Goal: Information Seeking & Learning: Learn about a topic

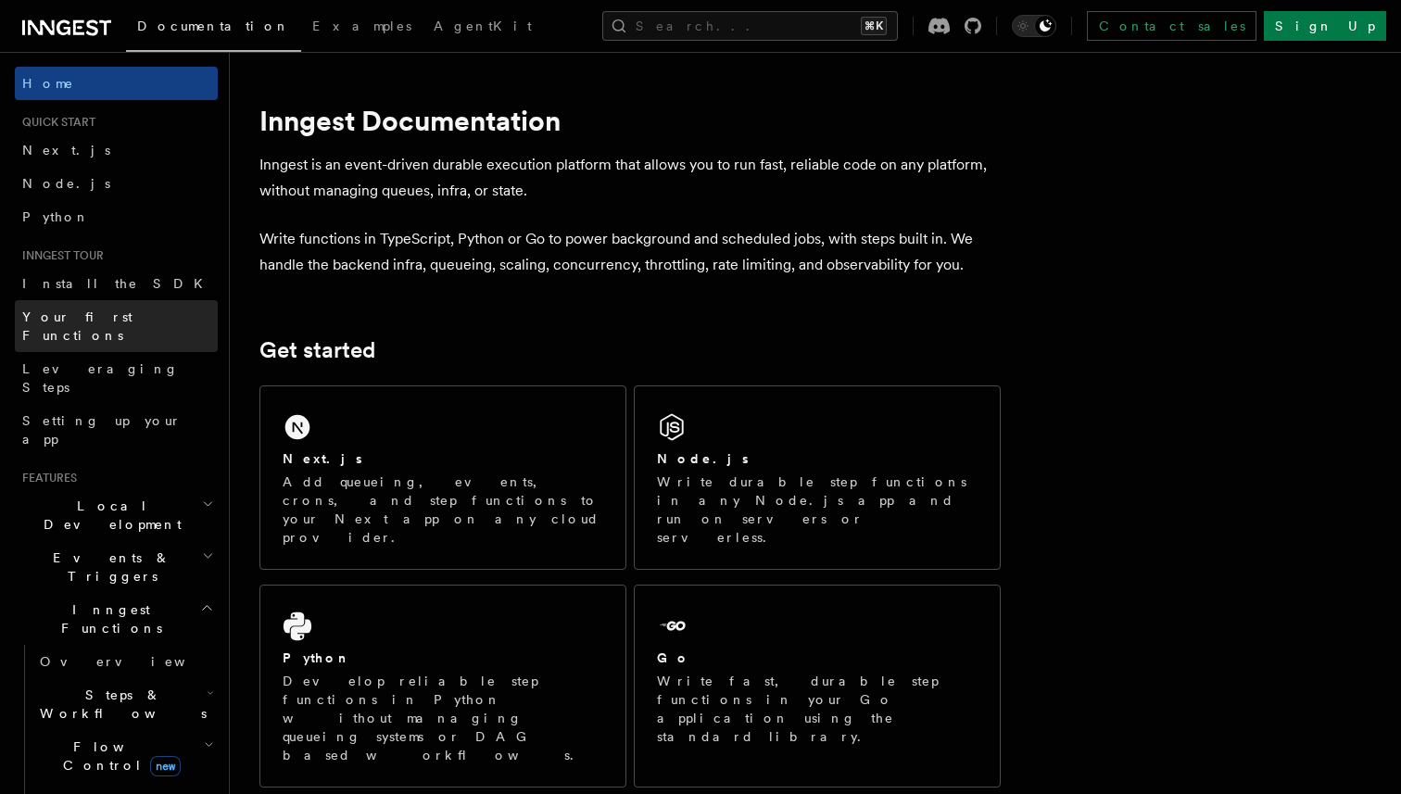
click at [136, 321] on link "Your first Functions" at bounding box center [116, 326] width 203 height 52
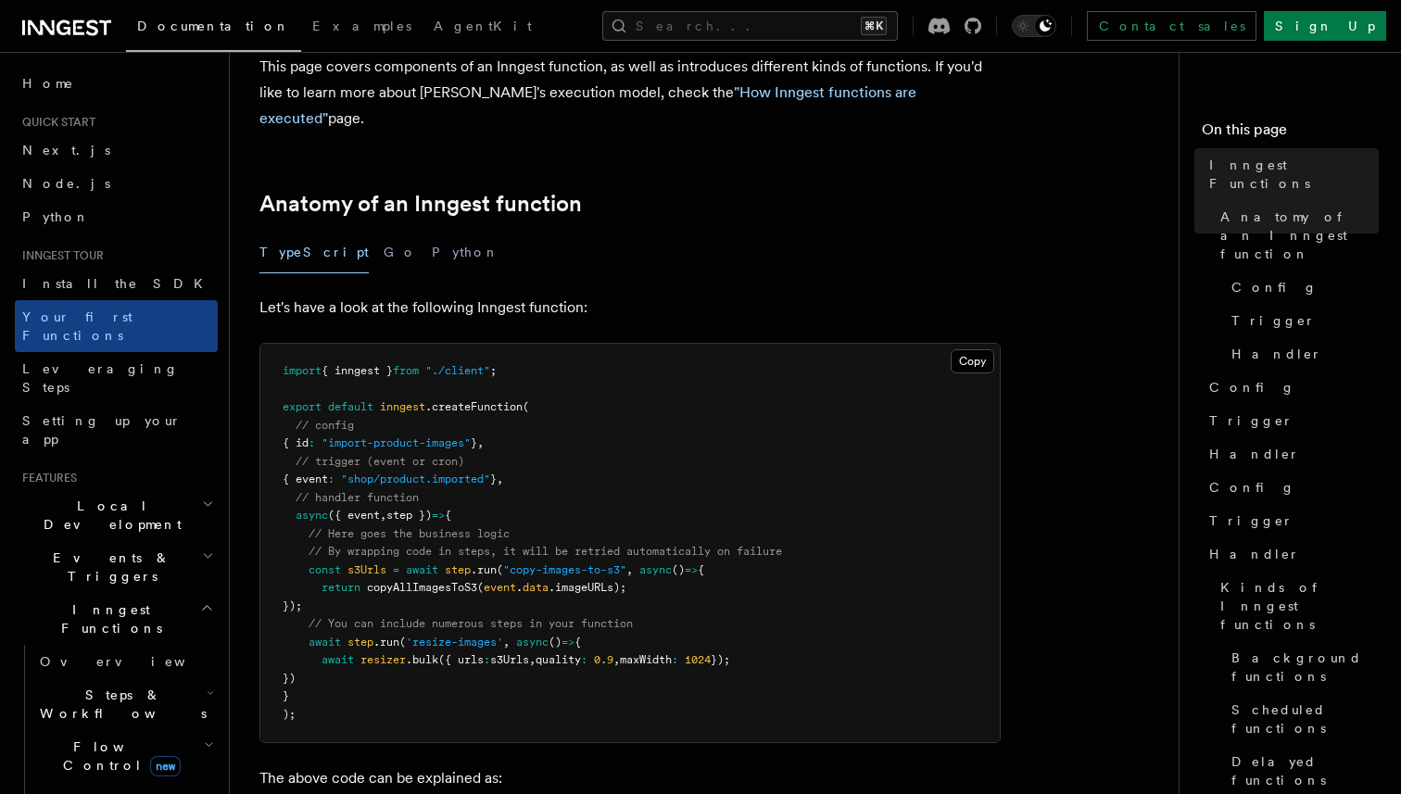
scroll to position [218, 0]
click at [330, 231] on div "TypeScript Go Python" at bounding box center [631, 252] width 742 height 42
click at [384, 231] on button "Go" at bounding box center [400, 252] width 33 height 42
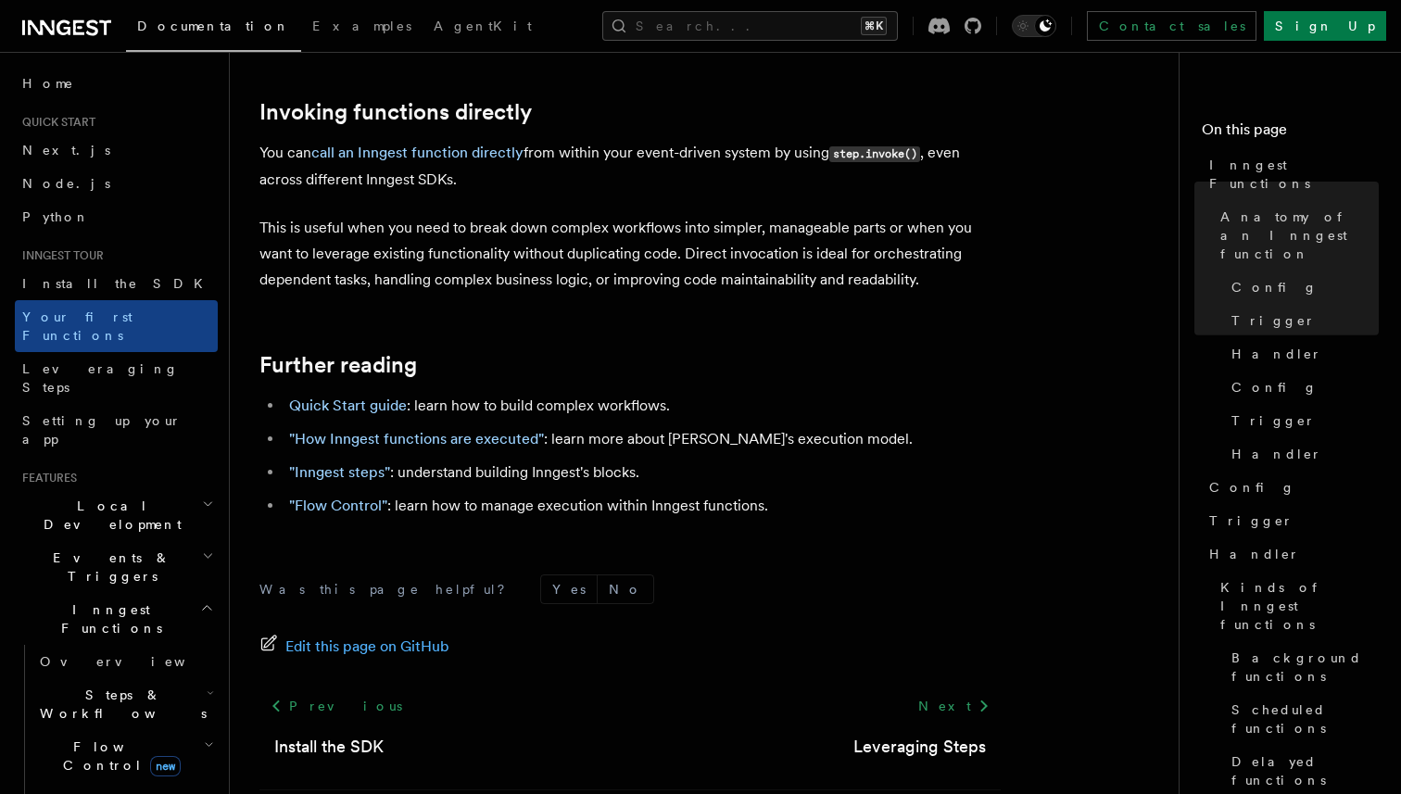
scroll to position [4142, 0]
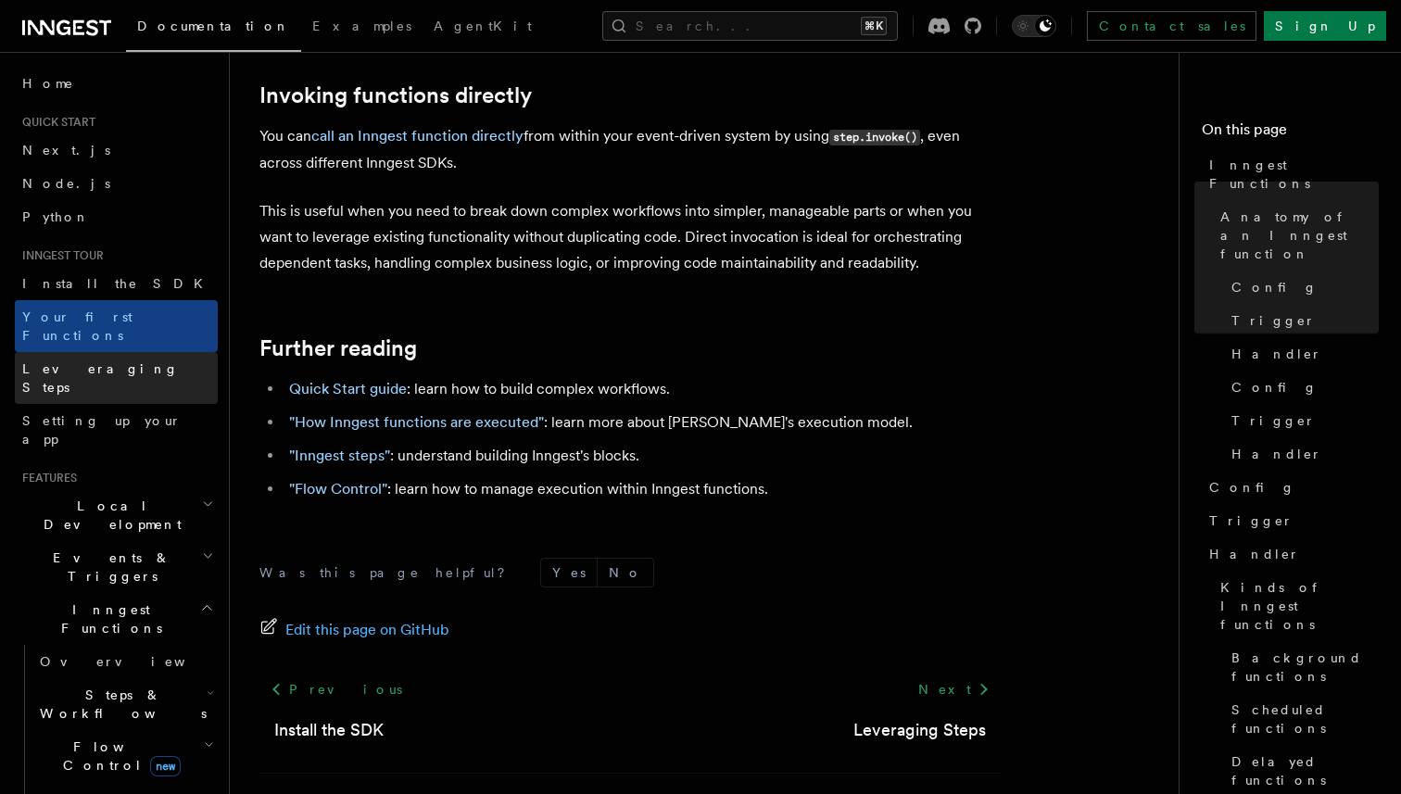
click at [99, 361] on span "Leveraging Steps" at bounding box center [100, 377] width 157 height 33
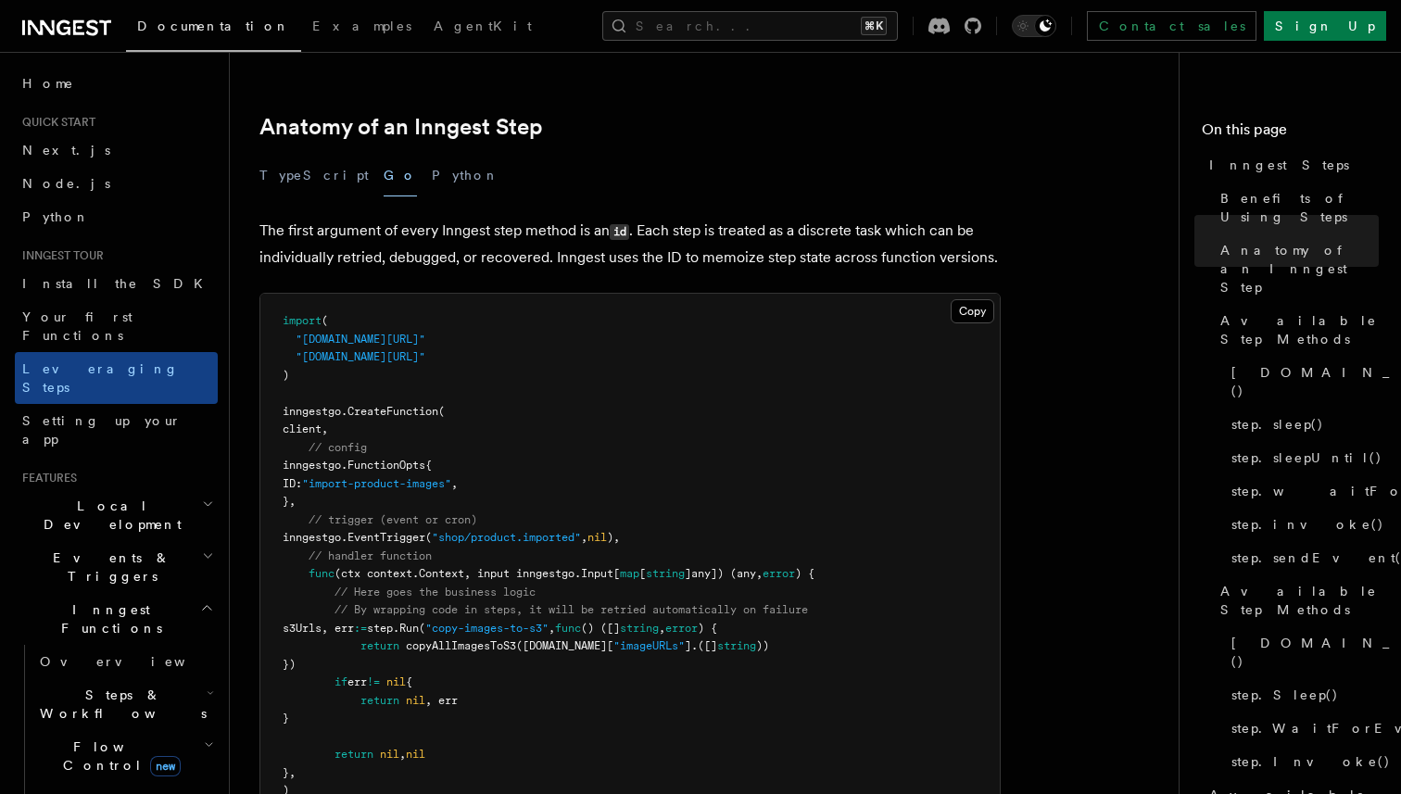
scroll to position [756, 0]
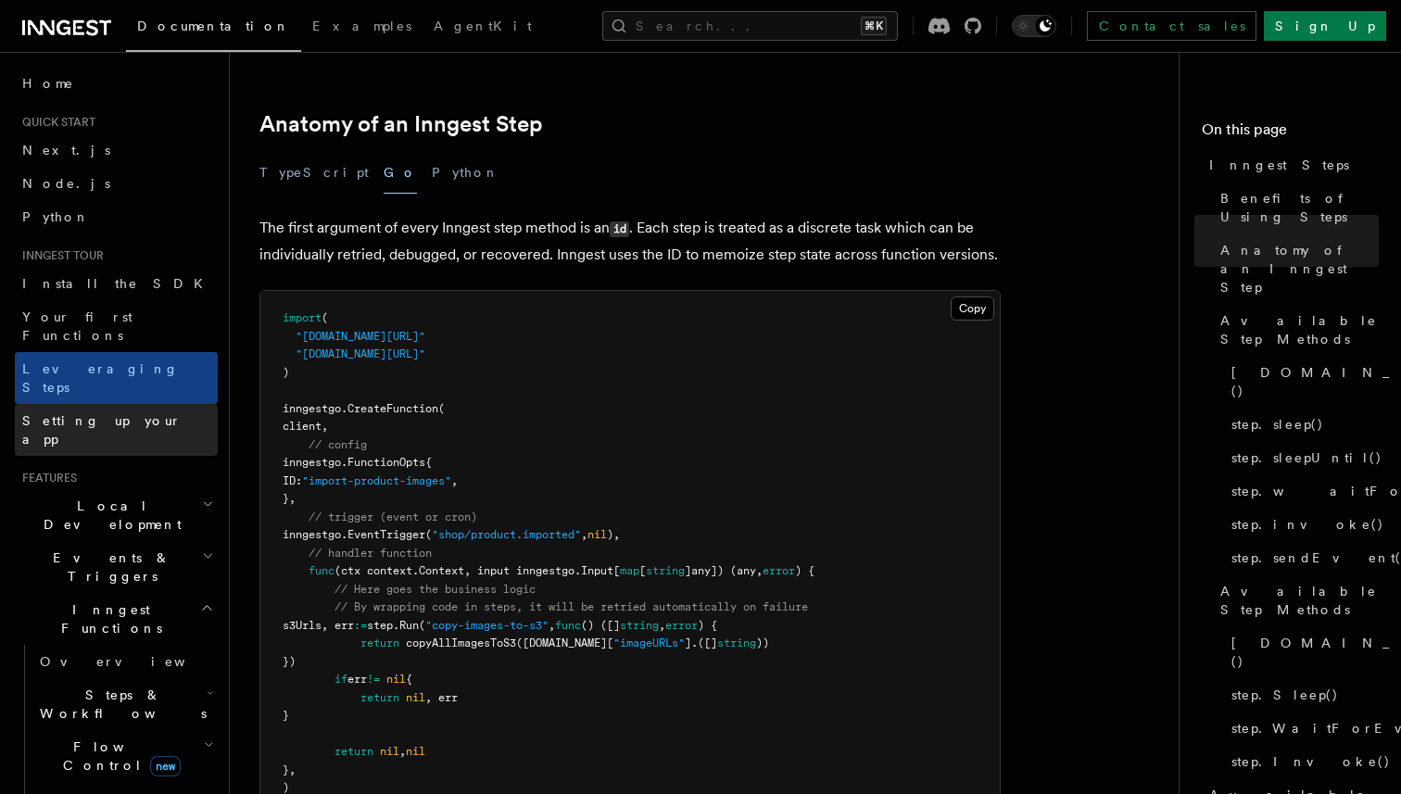
click at [147, 404] on link "Setting up your app" at bounding box center [116, 430] width 203 height 52
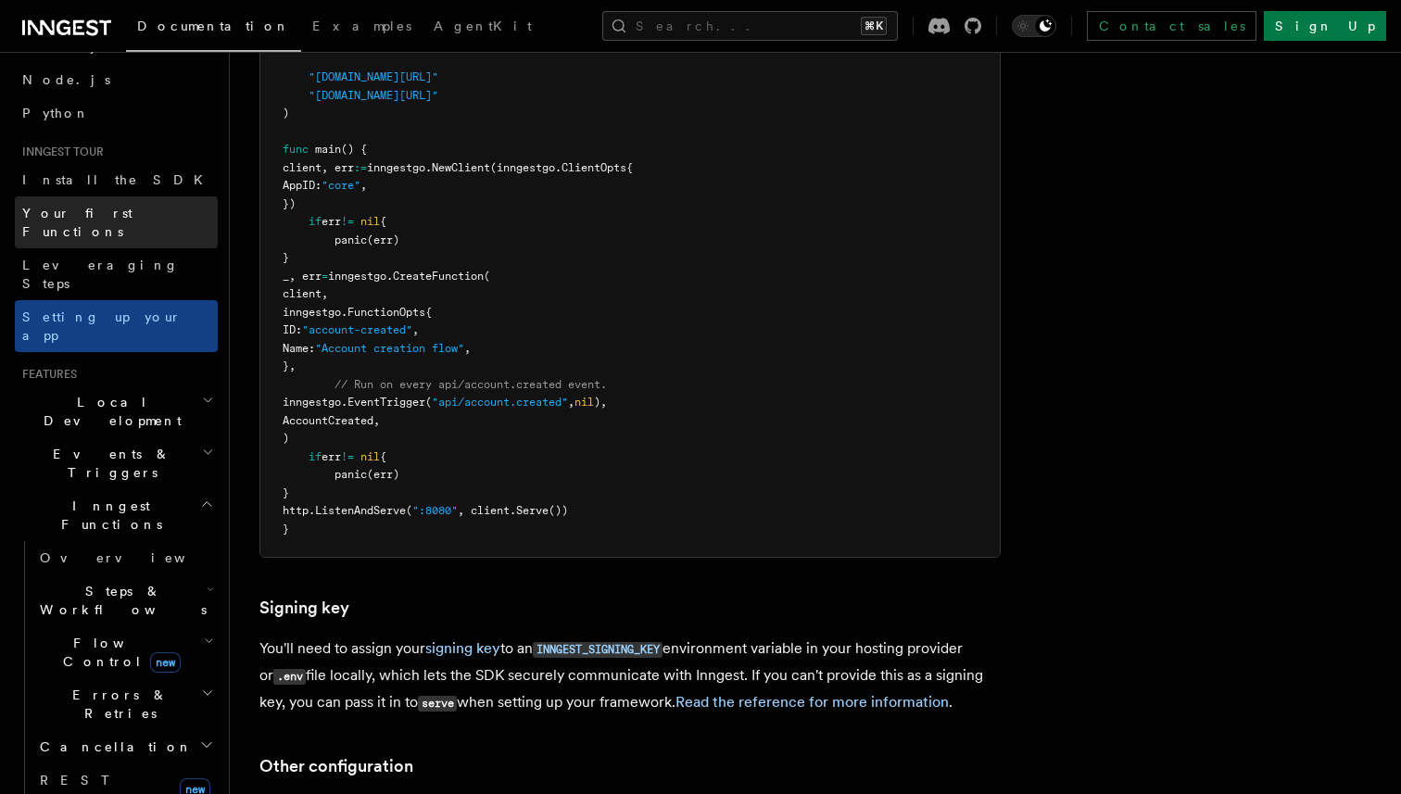
scroll to position [106, 0]
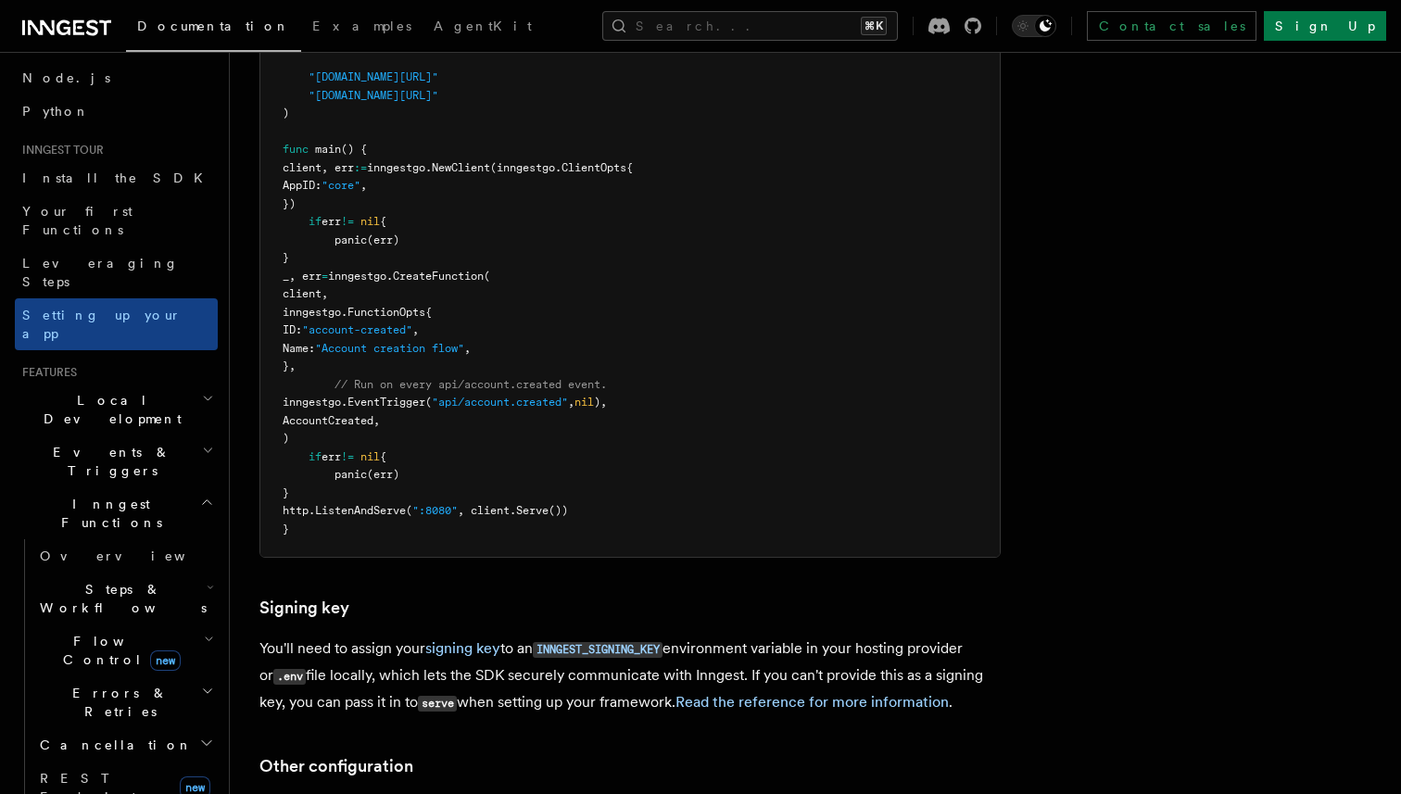
click at [120, 391] on span "Local Development" at bounding box center [108, 409] width 187 height 37
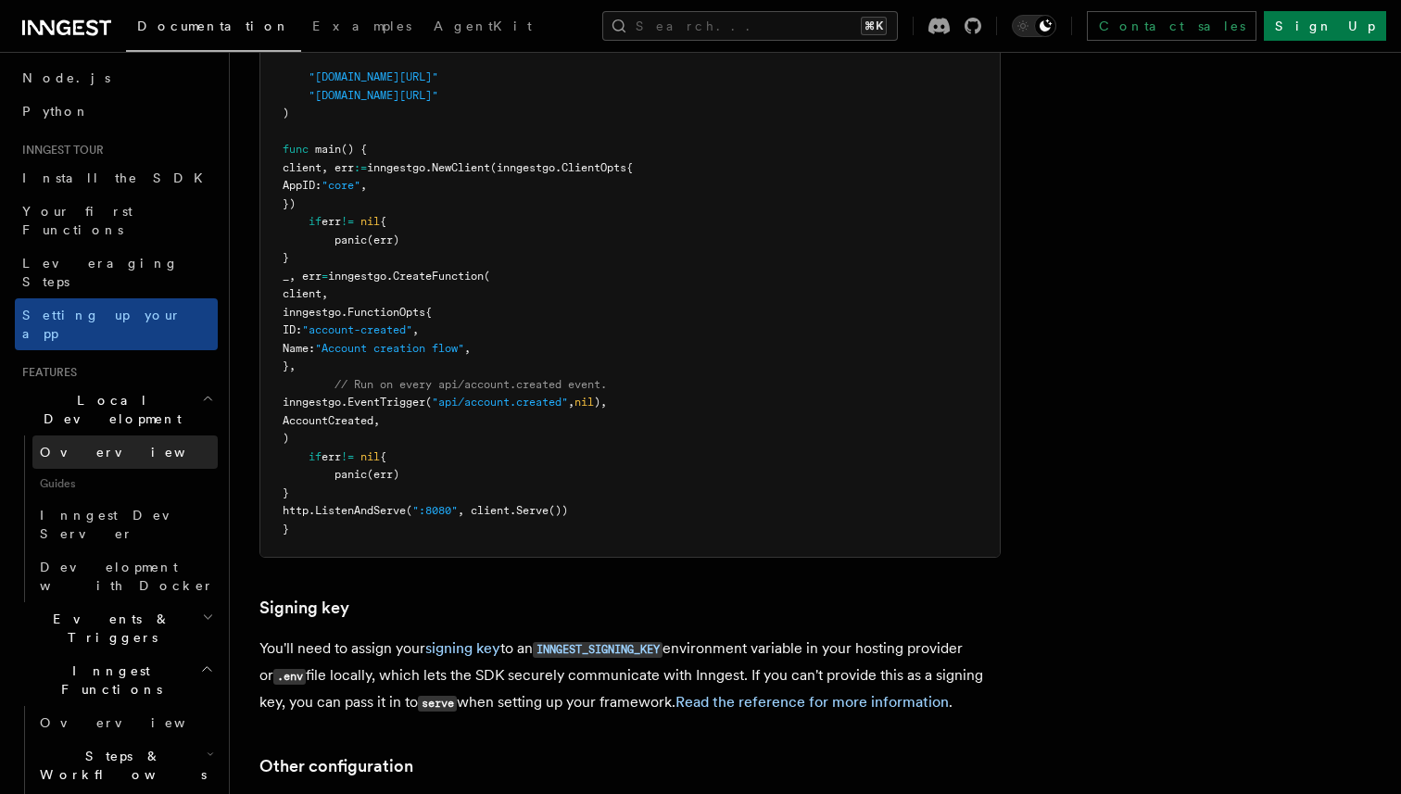
click at [124, 436] on link "Overview" at bounding box center [124, 452] width 185 height 33
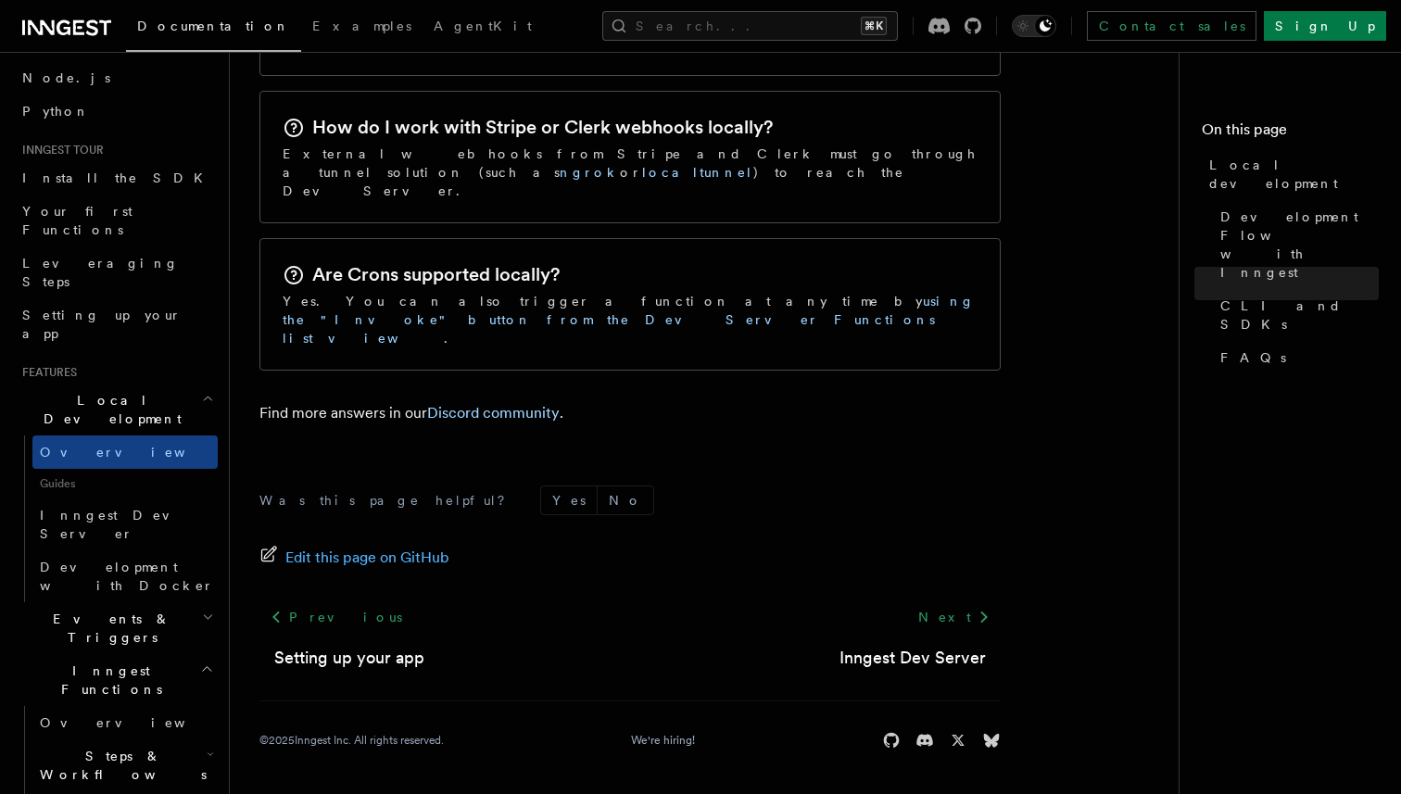
scroll to position [2333, 0]
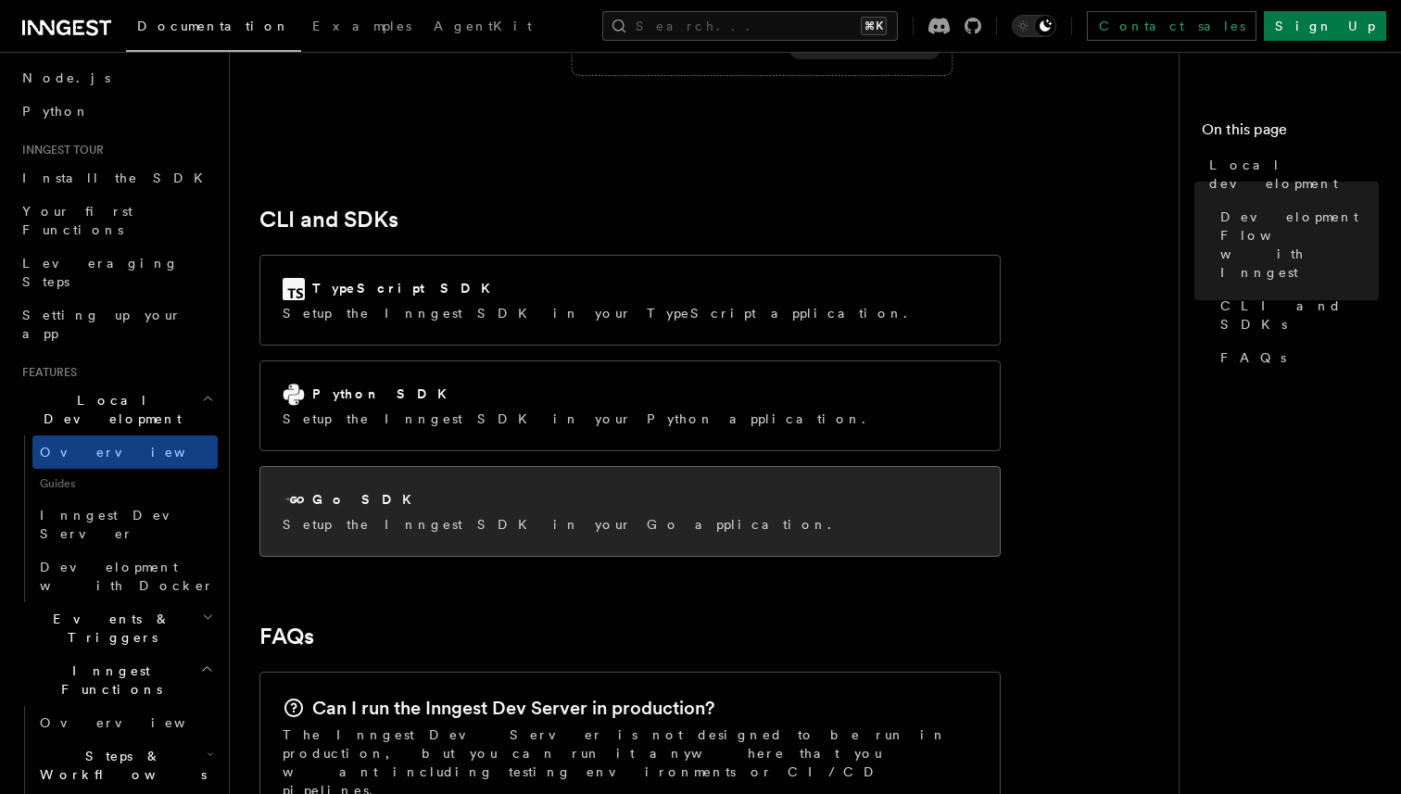
click at [398, 489] on div "Go SDK" at bounding box center [563, 500] width 560 height 22
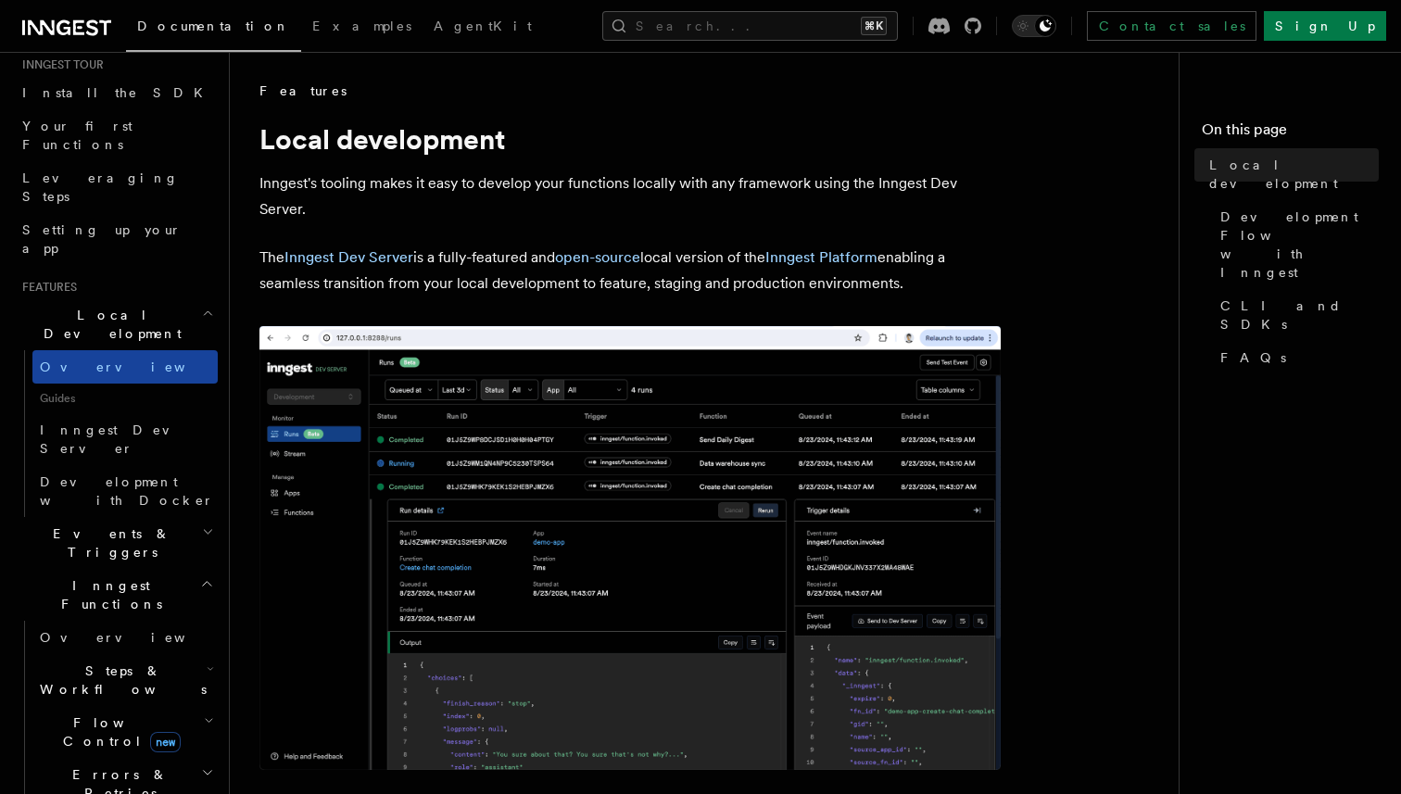
scroll to position [189, 0]
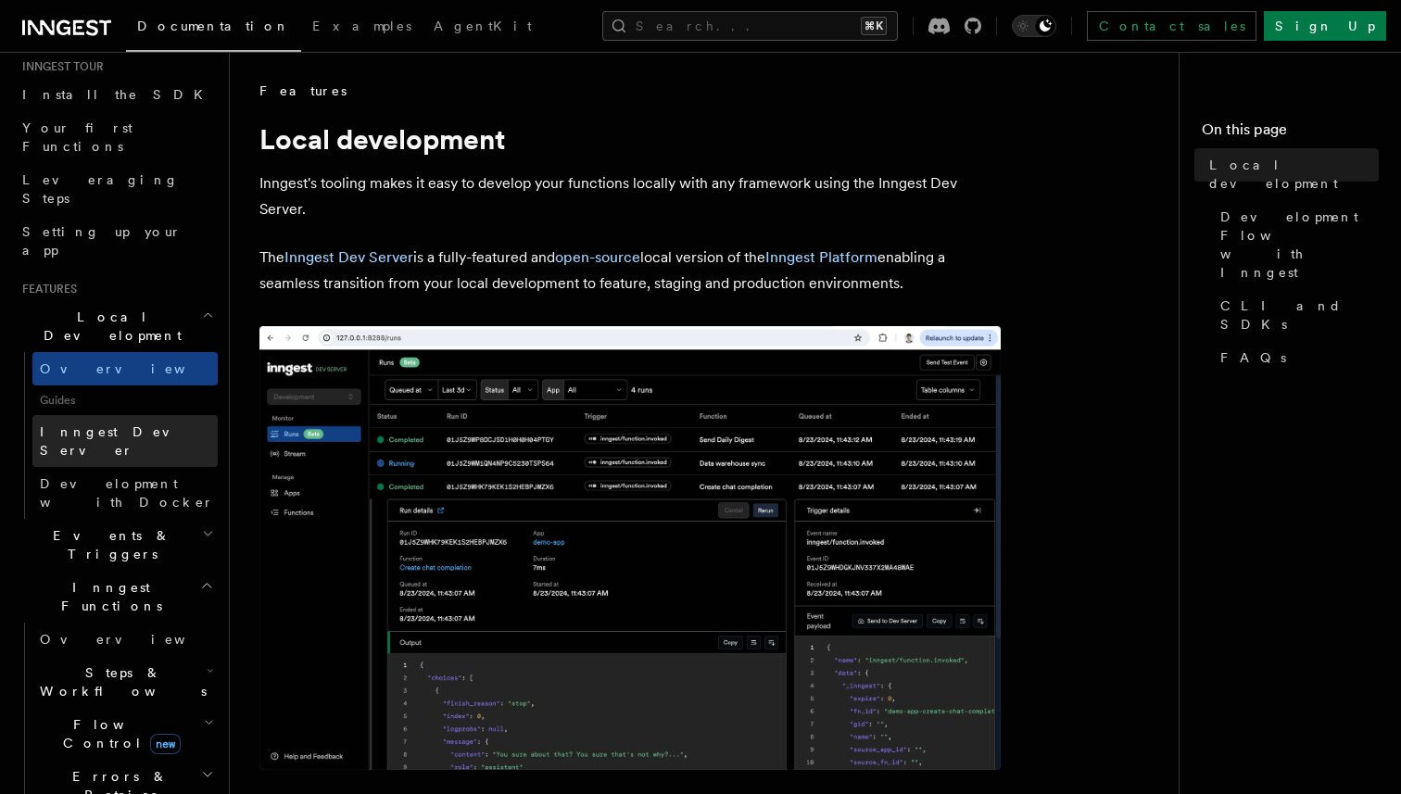
click at [141, 425] on span "Inngest Dev Server" at bounding box center [119, 441] width 159 height 33
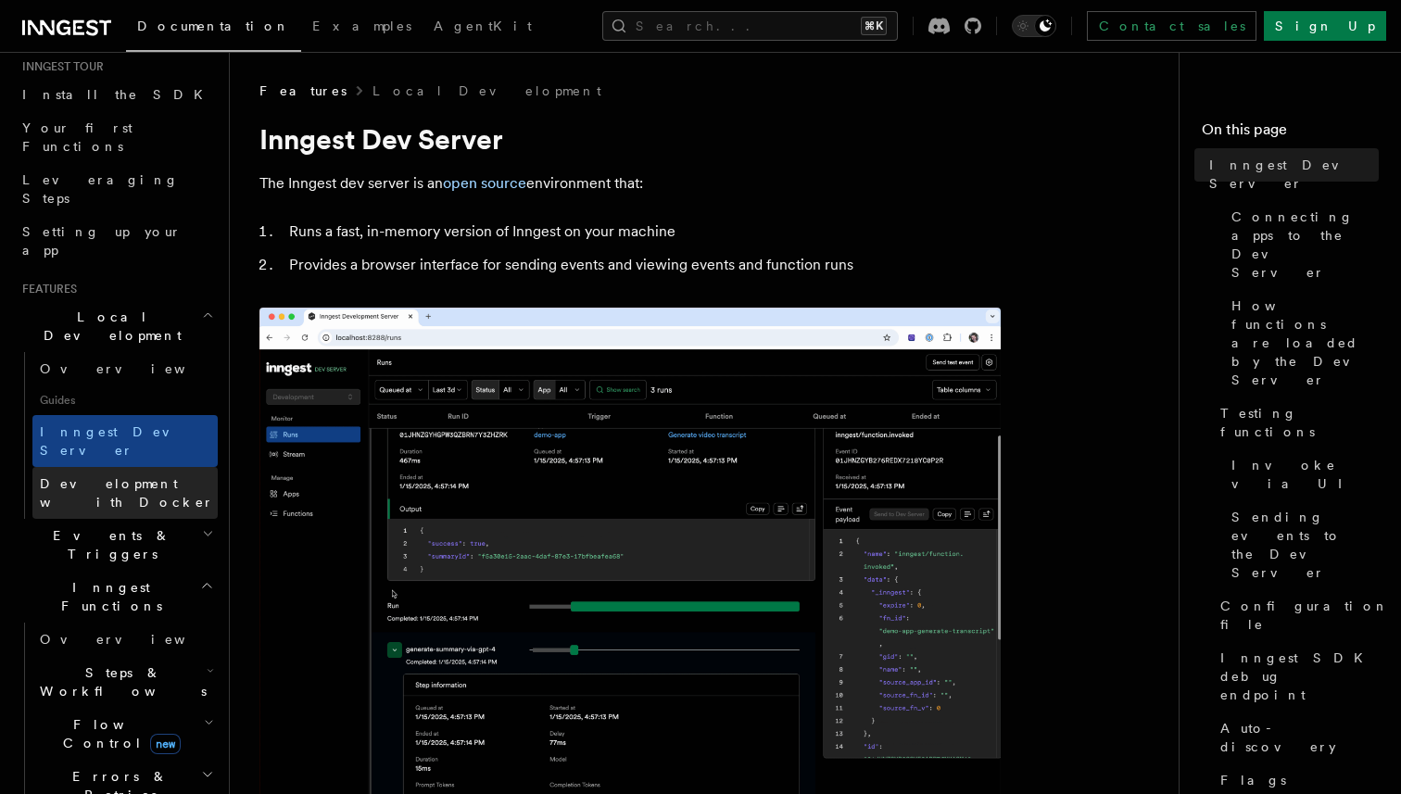
click at [140, 476] on span "Development with Docker" at bounding box center [127, 492] width 174 height 33
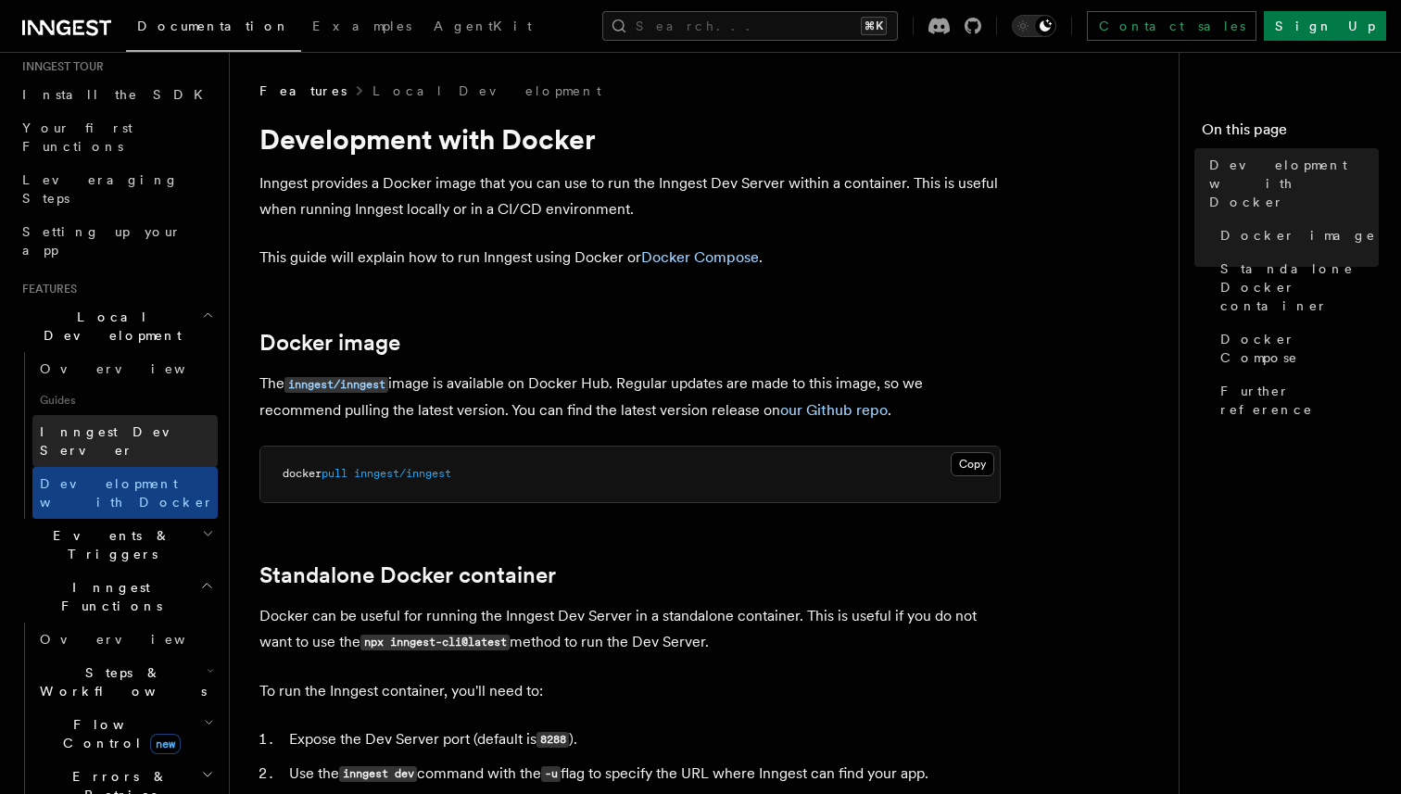
click at [130, 425] on span "Inngest Dev Server" at bounding box center [119, 441] width 159 height 33
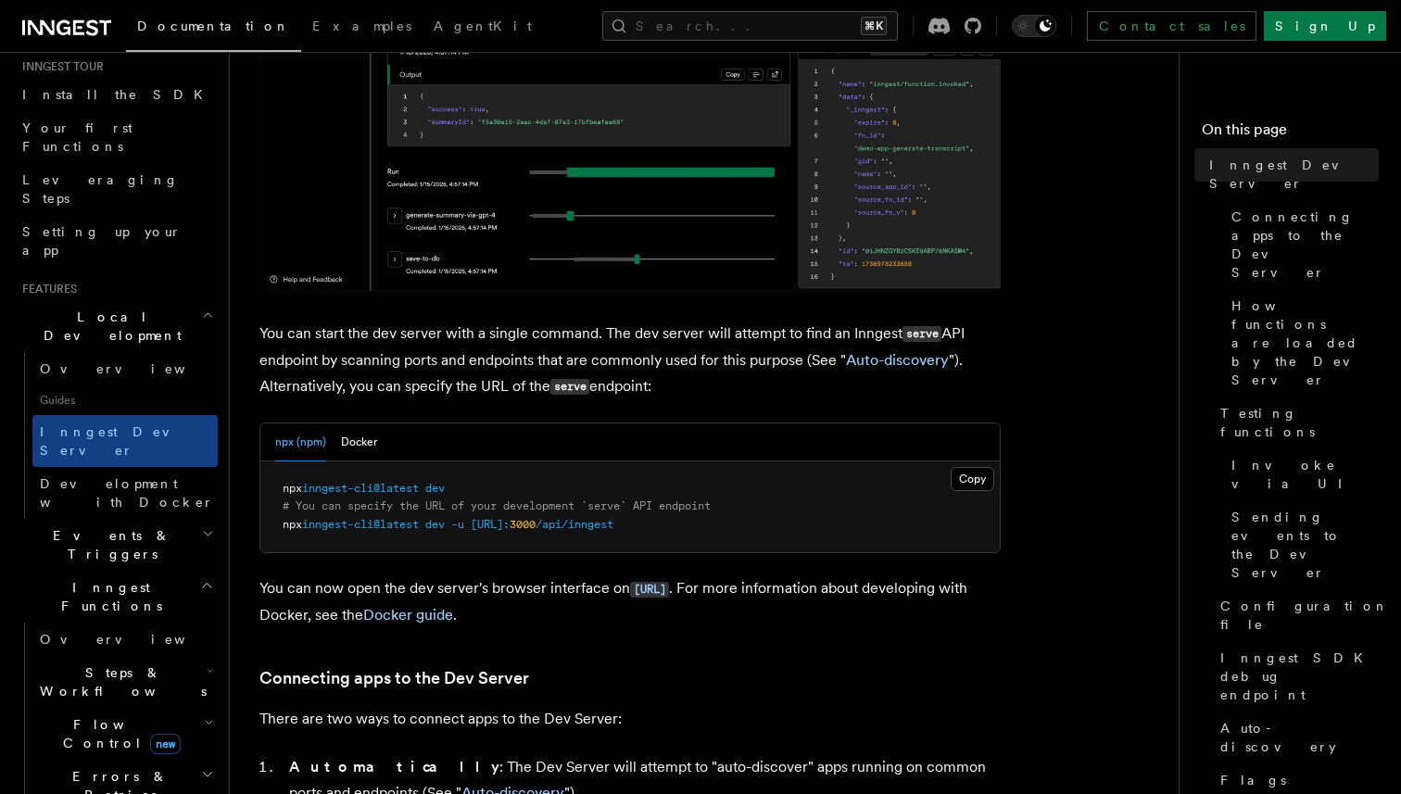
scroll to position [889, 0]
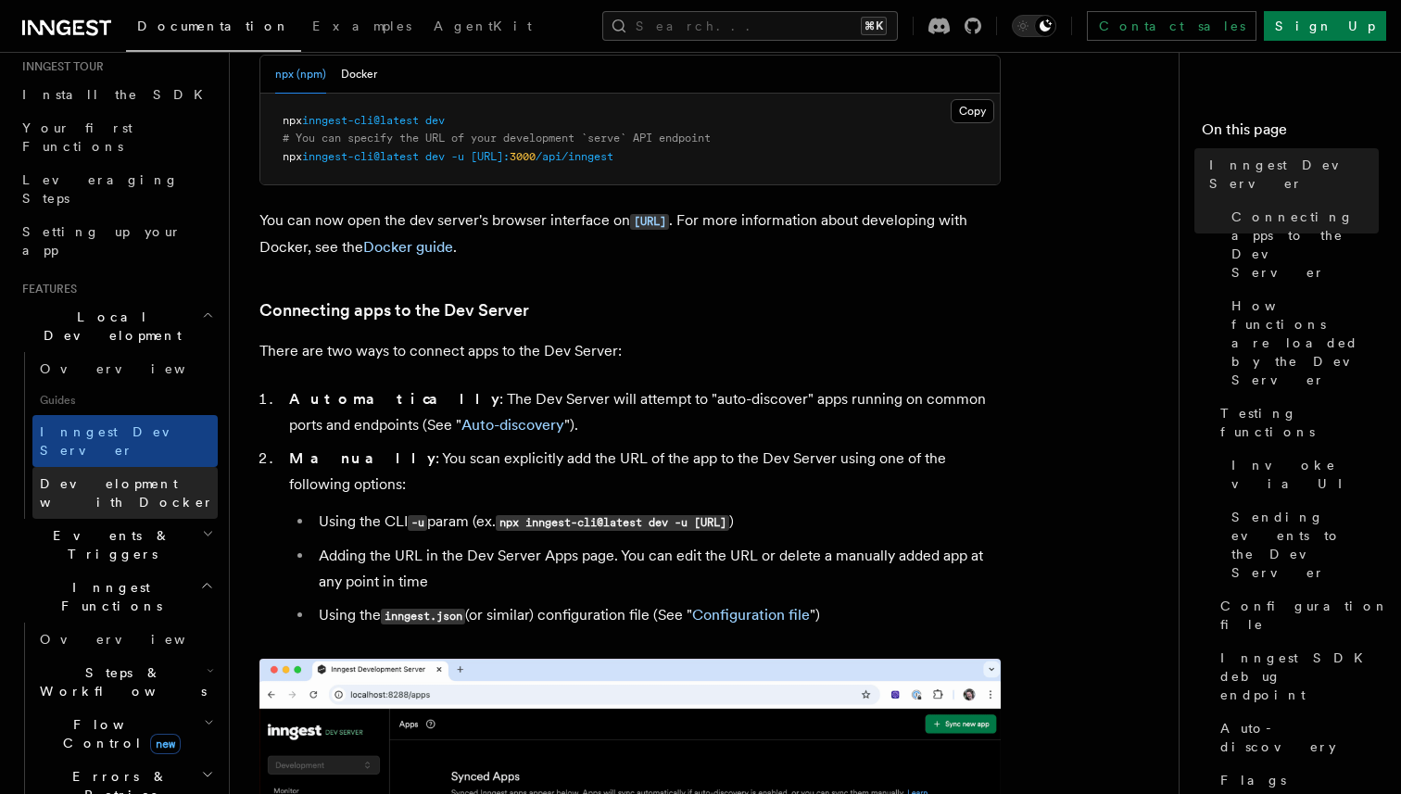
click at [154, 476] on span "Development with Docker" at bounding box center [127, 492] width 174 height 33
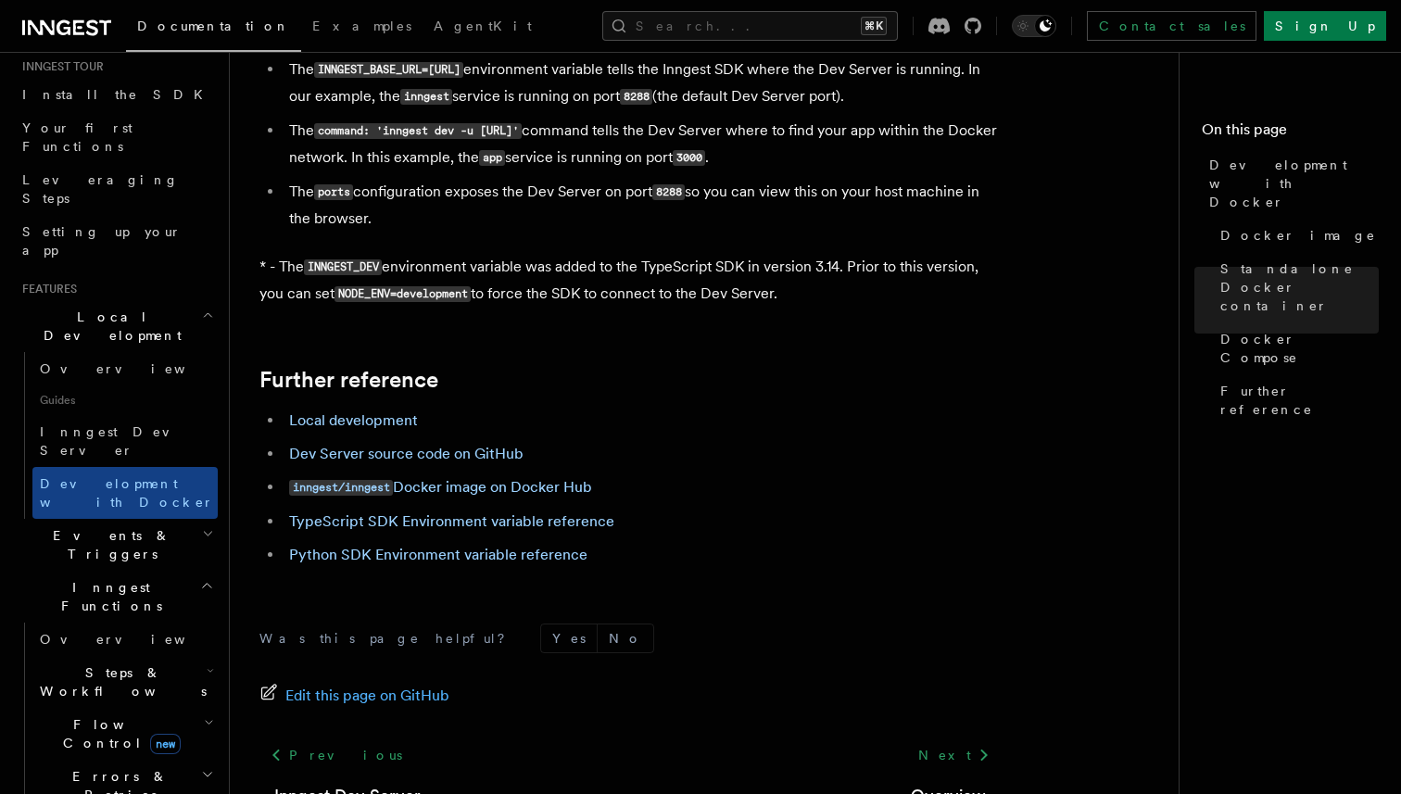
scroll to position [1935, 0]
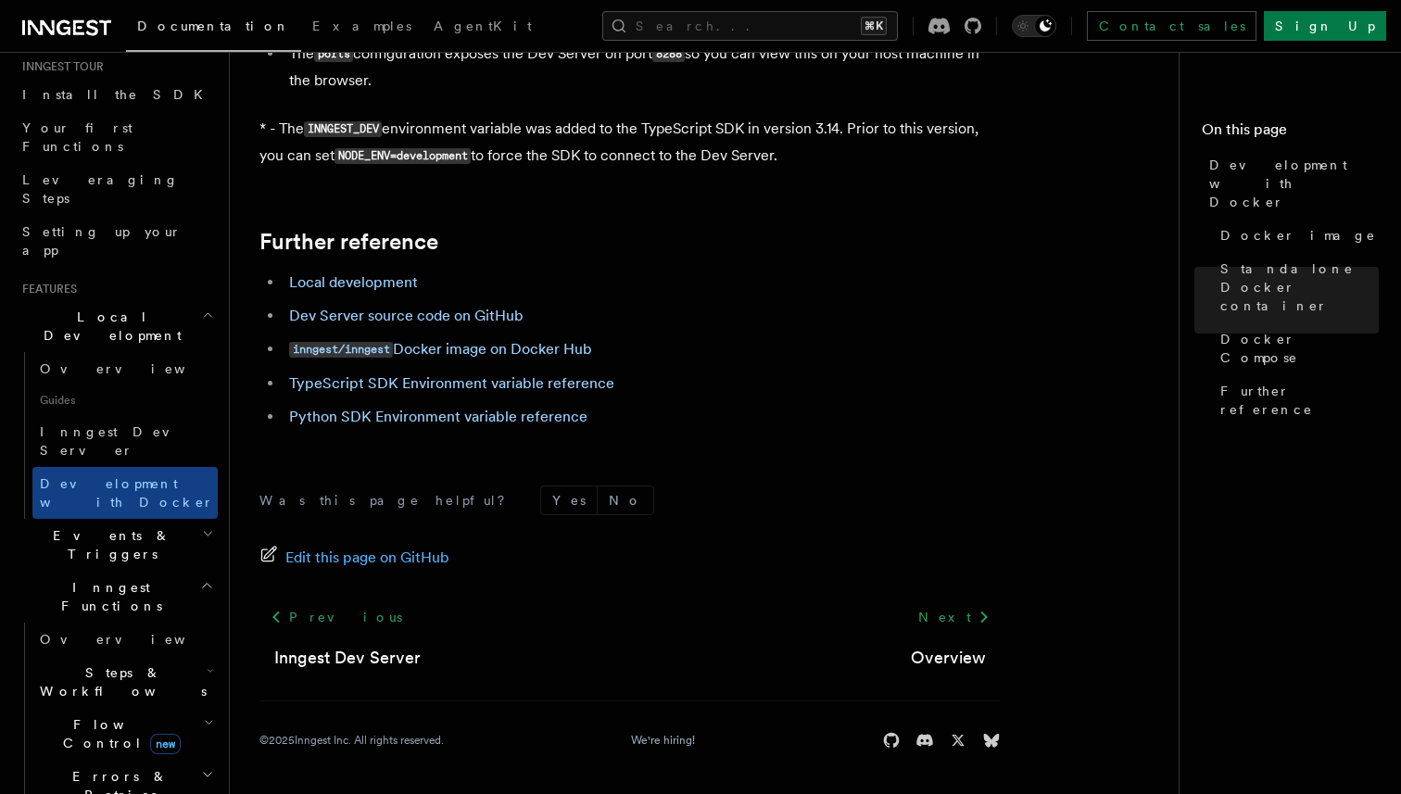
click at [153, 519] on h2 "Events & Triggers" at bounding box center [116, 545] width 203 height 52
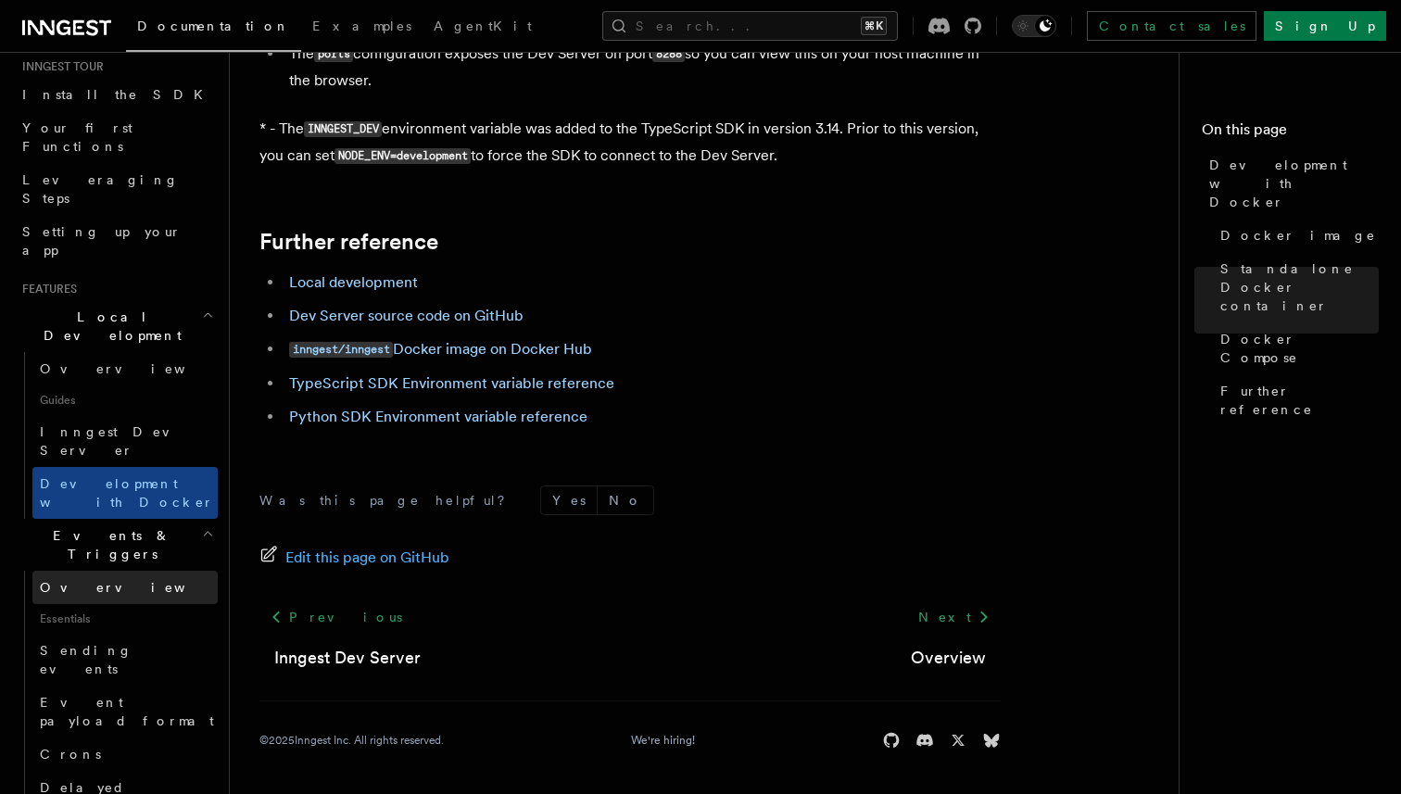
click at [146, 571] on link "Overview" at bounding box center [124, 587] width 185 height 33
